Goal: Information Seeking & Learning: Learn about a topic

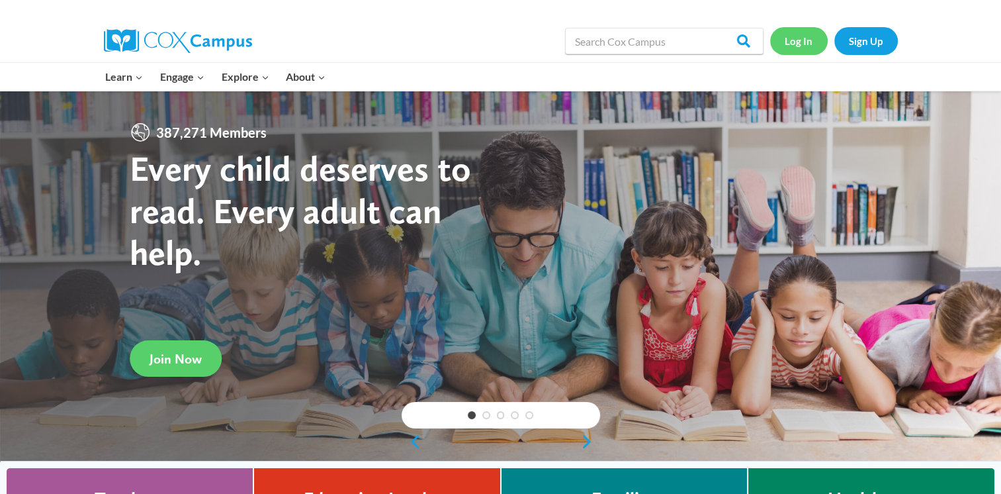
click at [810, 37] on link "Log In" at bounding box center [799, 40] width 58 height 27
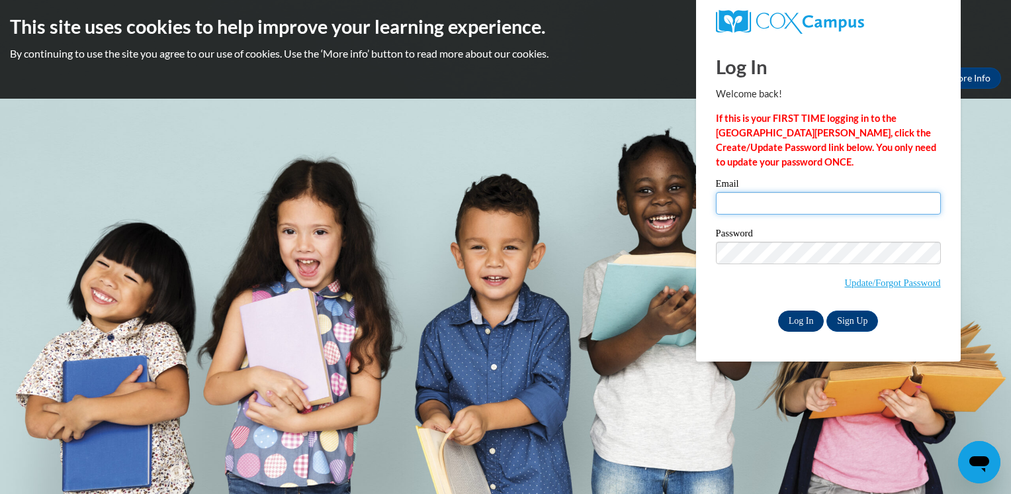
type input "dianajenkins06@gmail.com"
click at [791, 327] on input "Log In" at bounding box center [801, 320] width 46 height 21
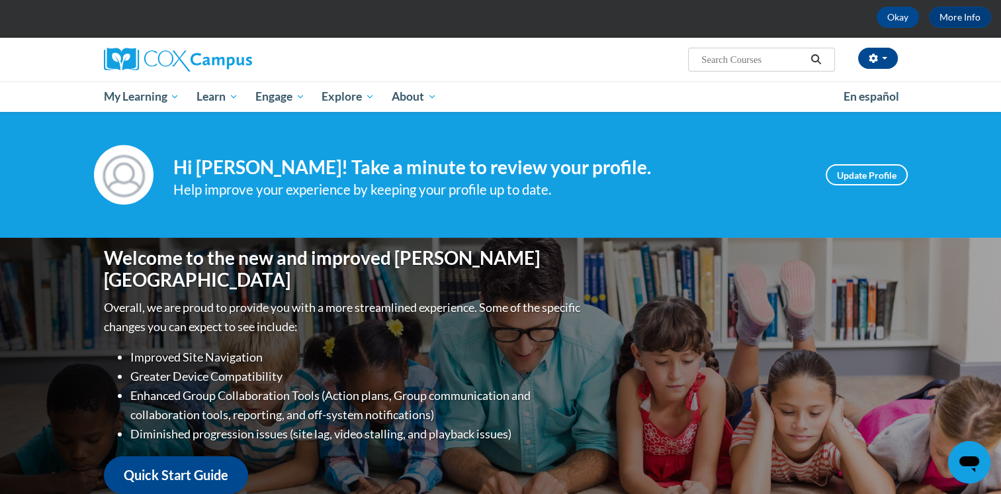
scroll to position [60, 0]
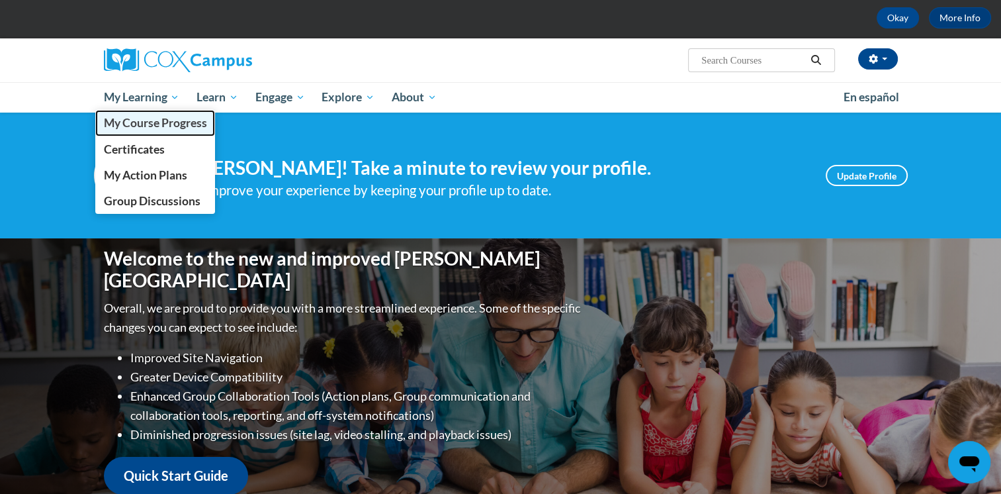
click at [157, 120] on span "My Course Progress" at bounding box center [154, 123] width 103 height 14
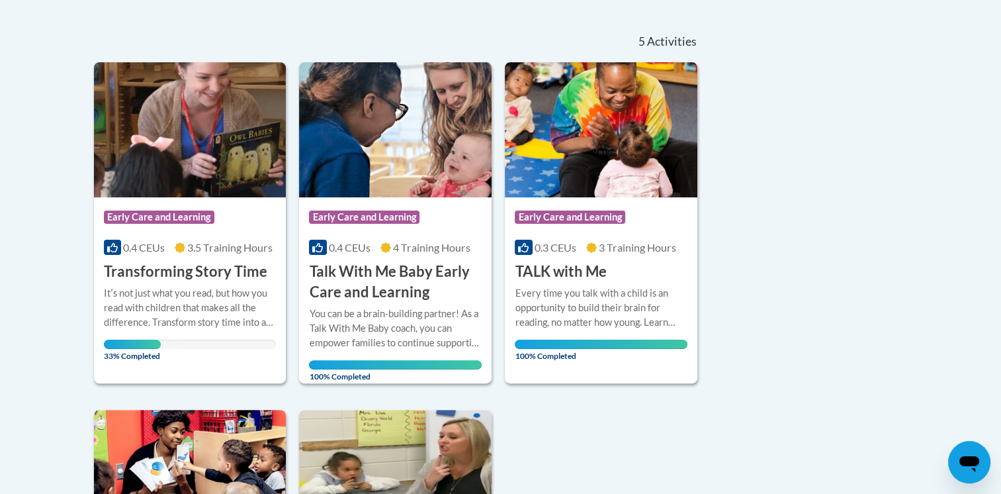
scroll to position [280, 0]
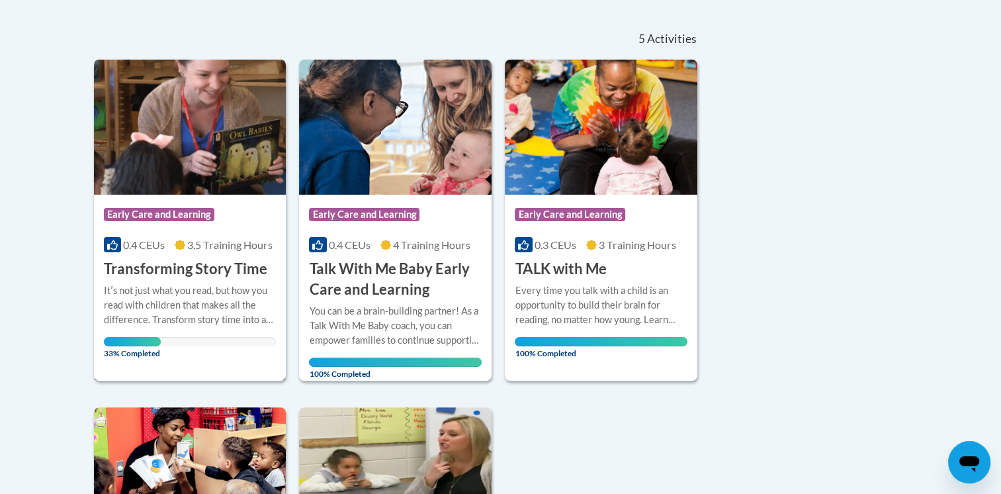
click at [220, 285] on div "Itʹs not just what you read, but how you read with children that makes all the …" at bounding box center [190, 305] width 173 height 44
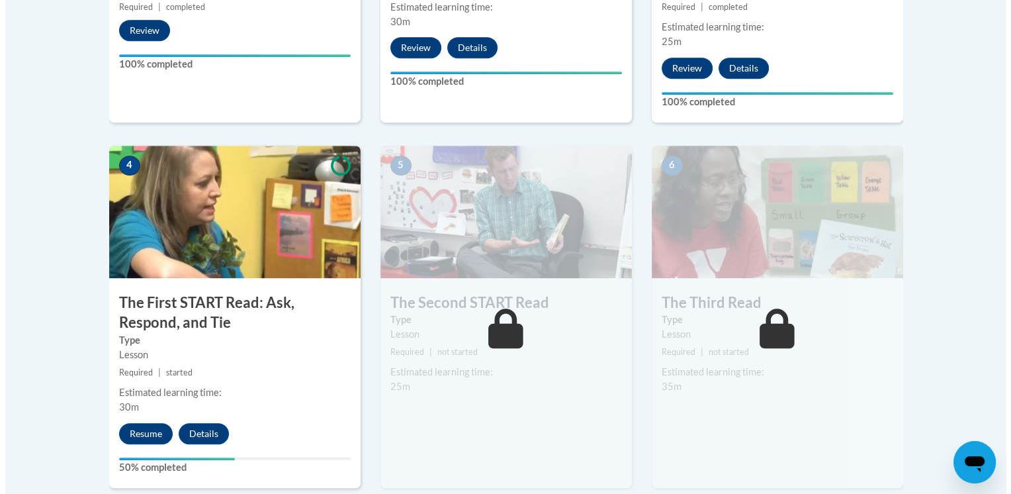
scroll to position [663, 0]
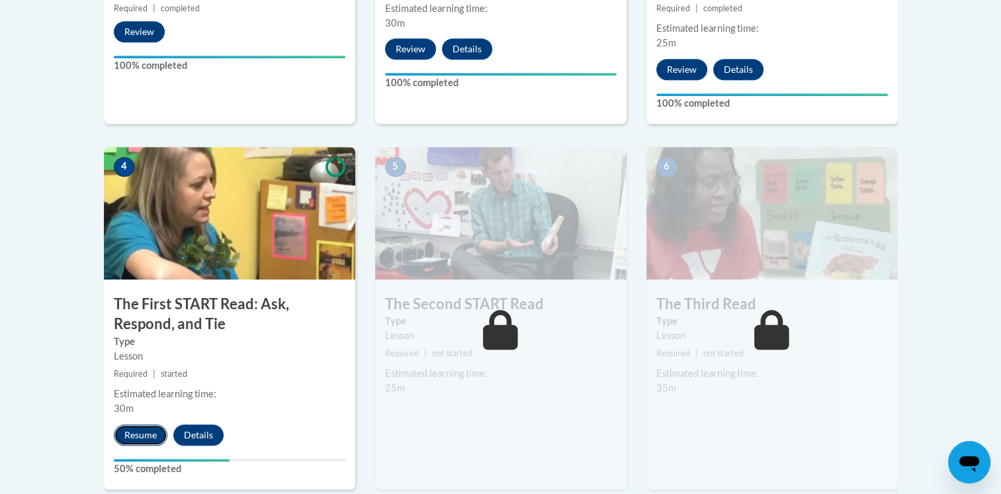
click at [133, 429] on button "Resume" at bounding box center [141, 434] width 54 height 21
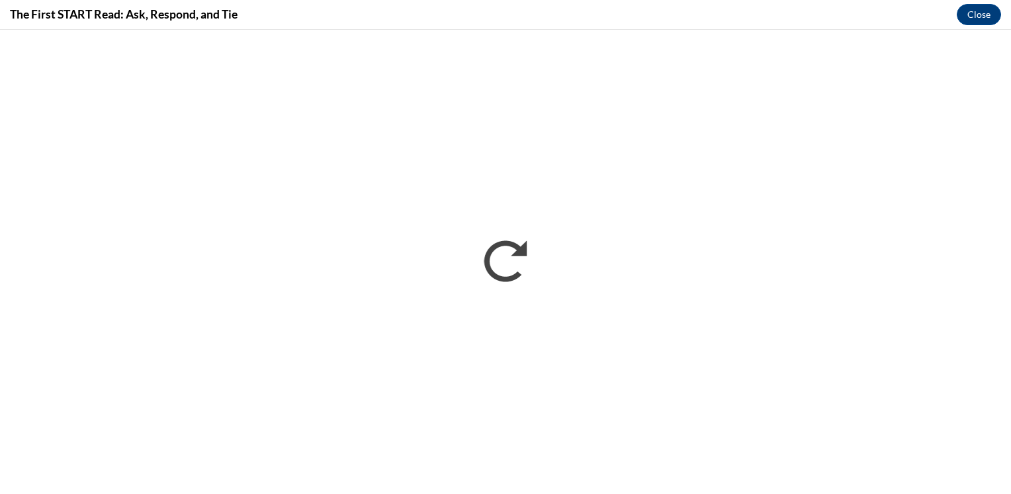
scroll to position [0, 0]
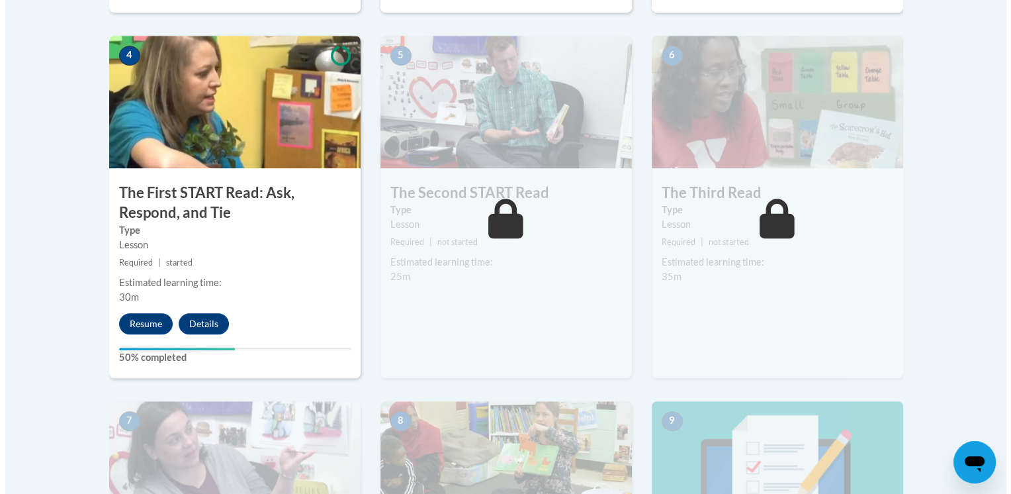
scroll to position [775, 0]
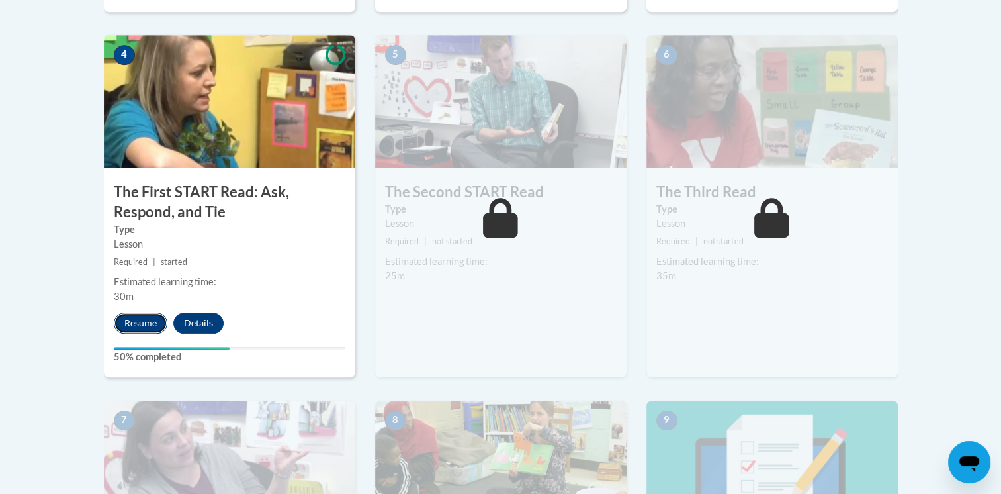
click at [131, 326] on button "Resume" at bounding box center [141, 322] width 54 height 21
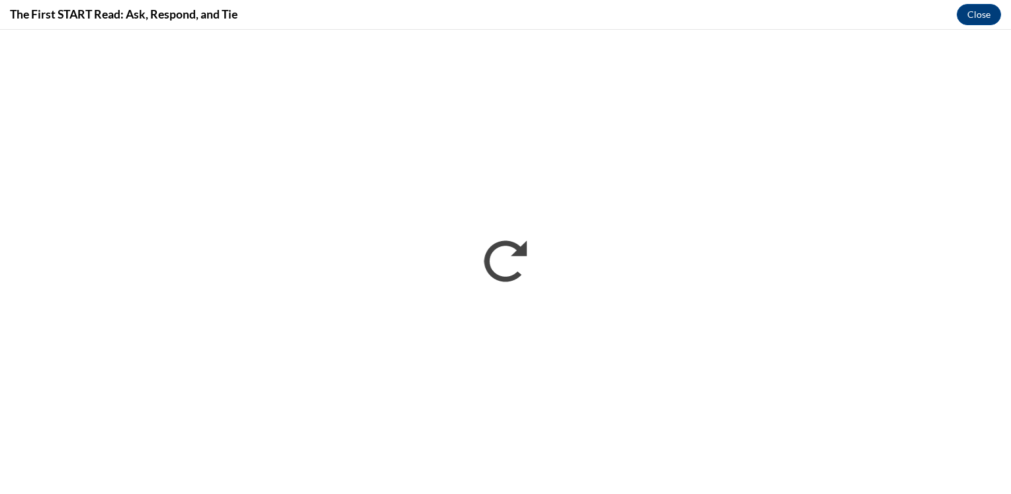
scroll to position [0, 0]
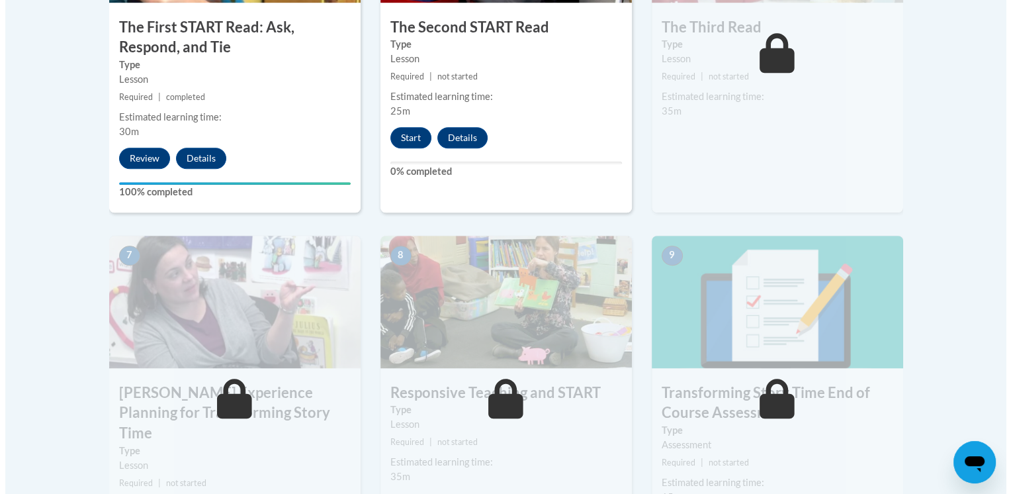
scroll to position [944, 0]
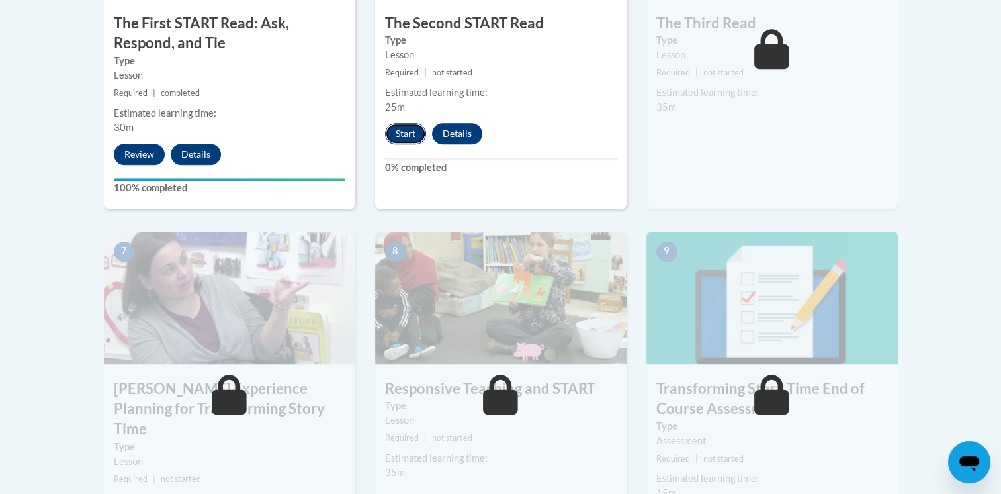
click at [402, 123] on button "Start" at bounding box center [405, 133] width 41 height 21
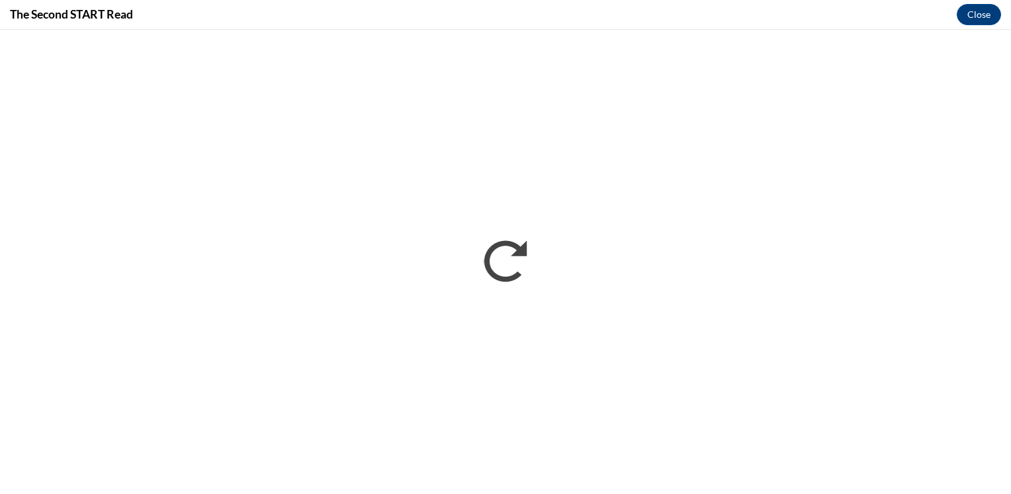
scroll to position [0, 0]
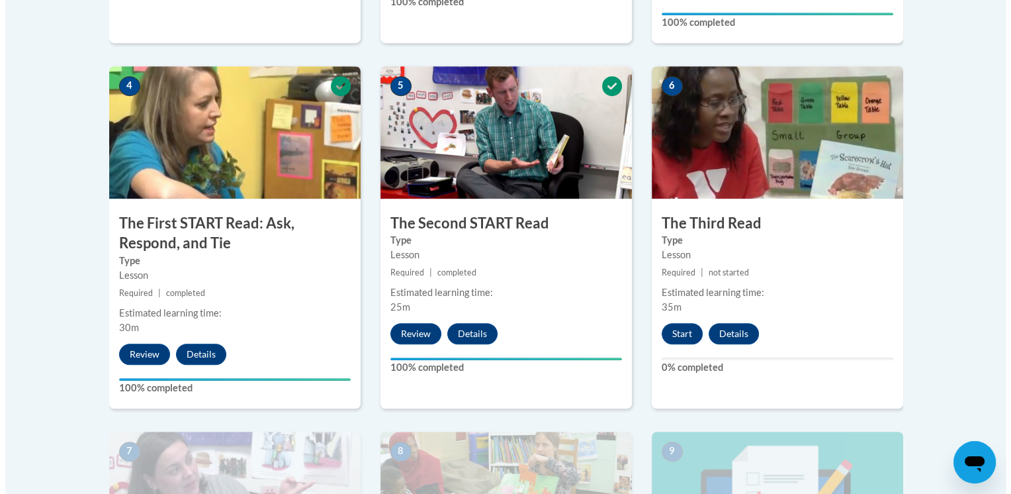
scroll to position [746, 0]
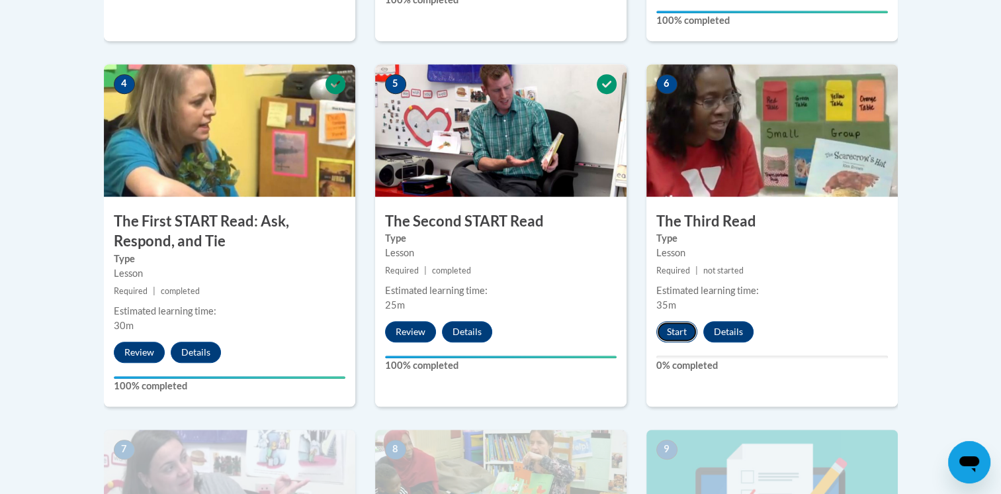
click at [673, 335] on button "Start" at bounding box center [676, 331] width 41 height 21
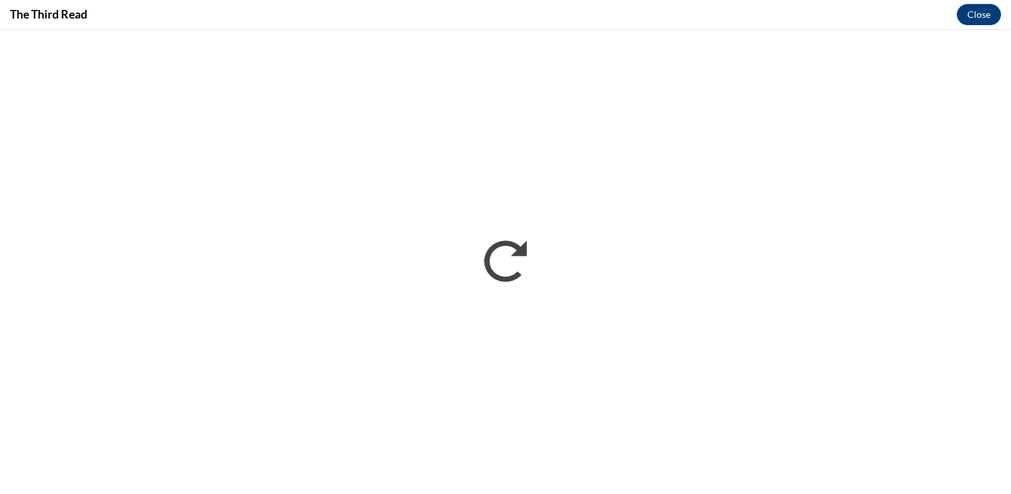
scroll to position [0, 0]
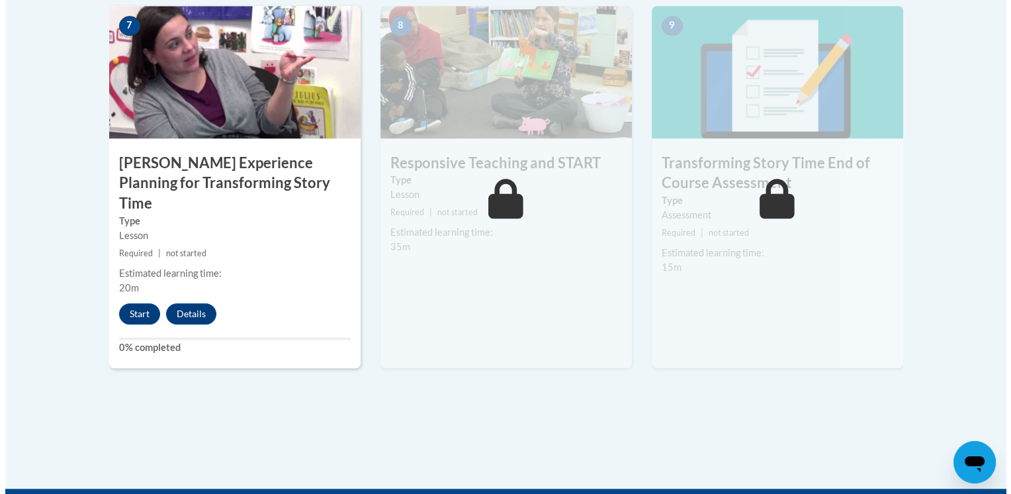
scroll to position [1178, 0]
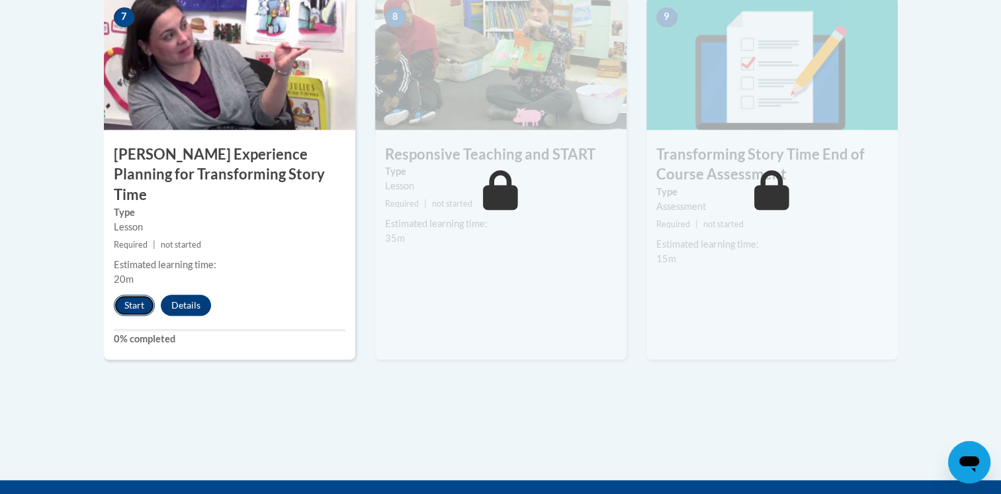
click at [140, 294] on button "Start" at bounding box center [134, 304] width 41 height 21
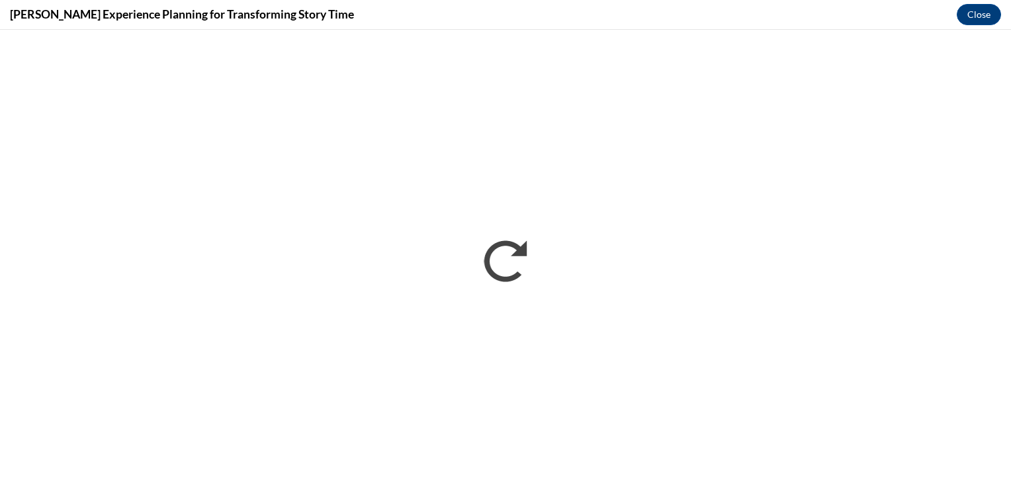
scroll to position [0, 0]
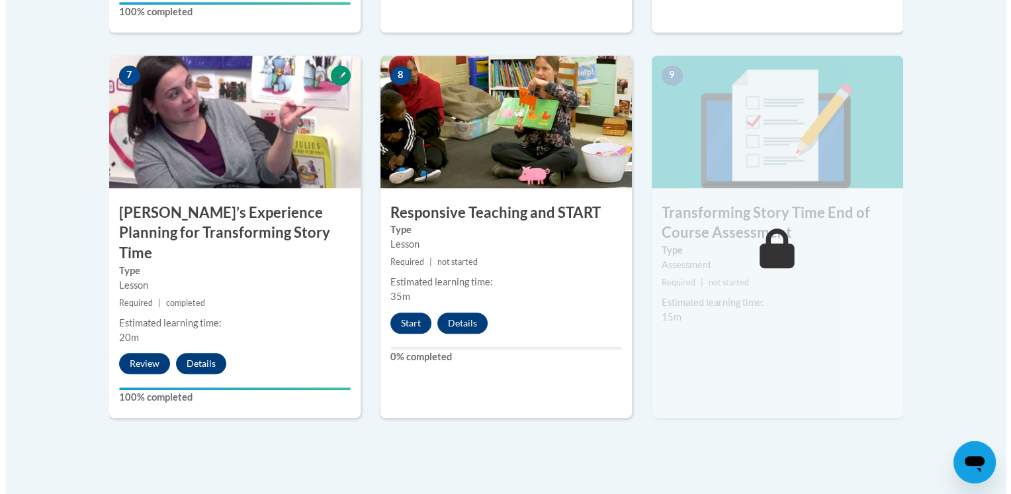
scroll to position [1122, 0]
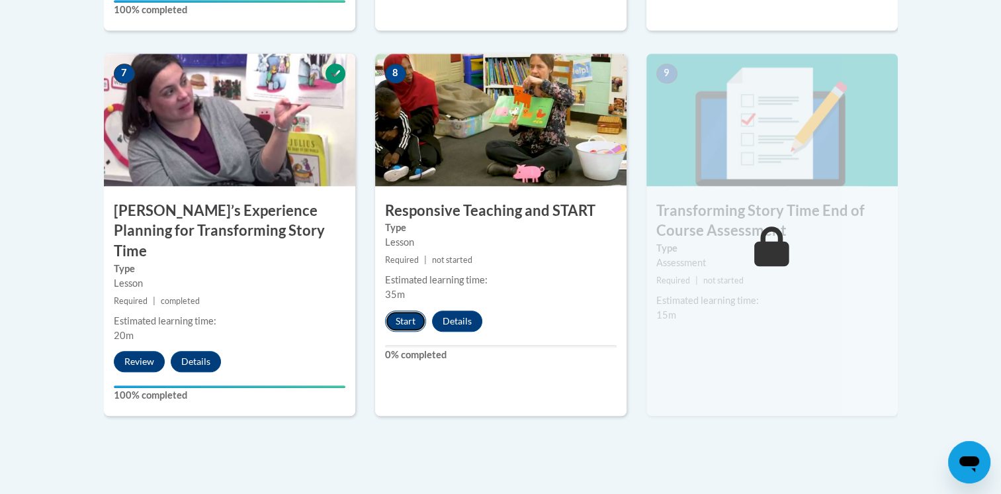
click at [400, 318] on button "Start" at bounding box center [405, 320] width 41 height 21
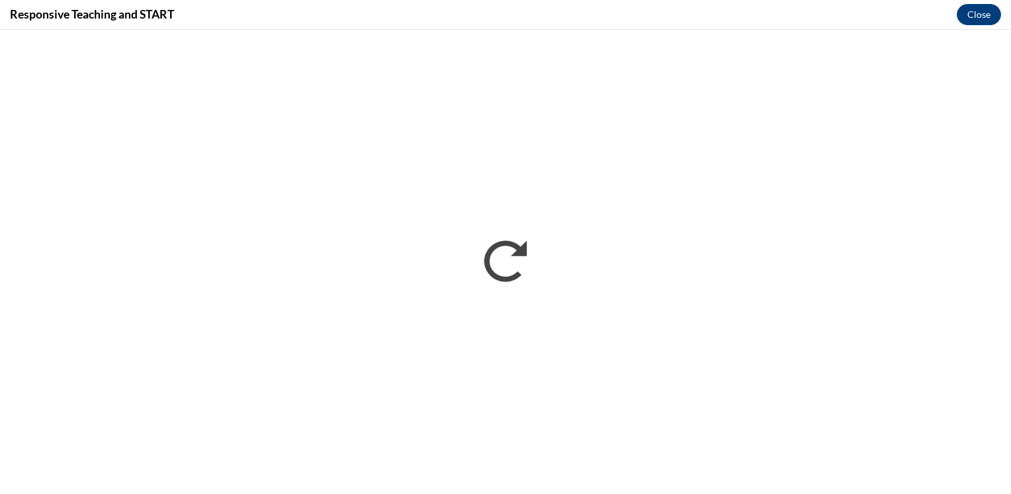
scroll to position [0, 0]
